Goal: Navigation & Orientation: Find specific page/section

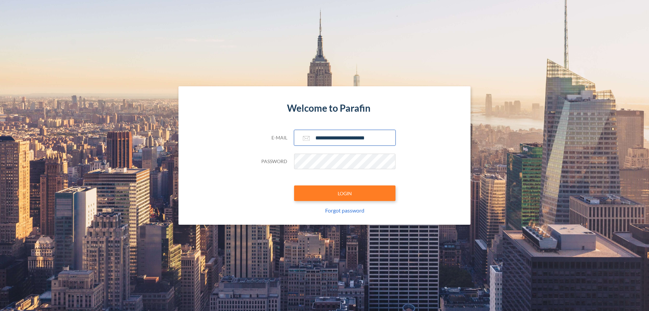
type input "**********"
click at [345, 193] on button "LOGIN" at bounding box center [344, 193] width 101 height 16
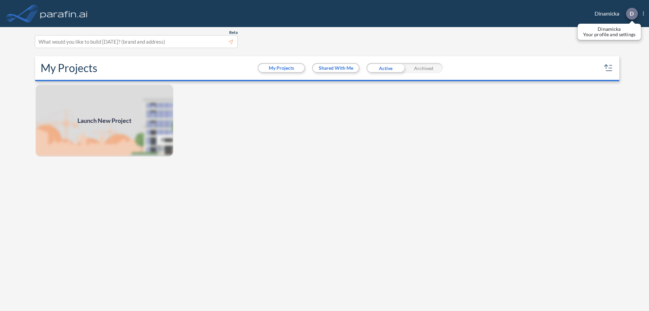
click at [631, 14] on p "D" at bounding box center [632, 13] width 4 height 6
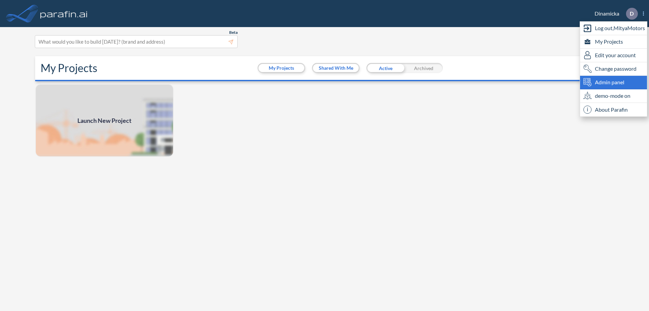
click at [613, 82] on span "Admin panel" at bounding box center [609, 82] width 29 height 8
